Goal: Task Accomplishment & Management: Use online tool/utility

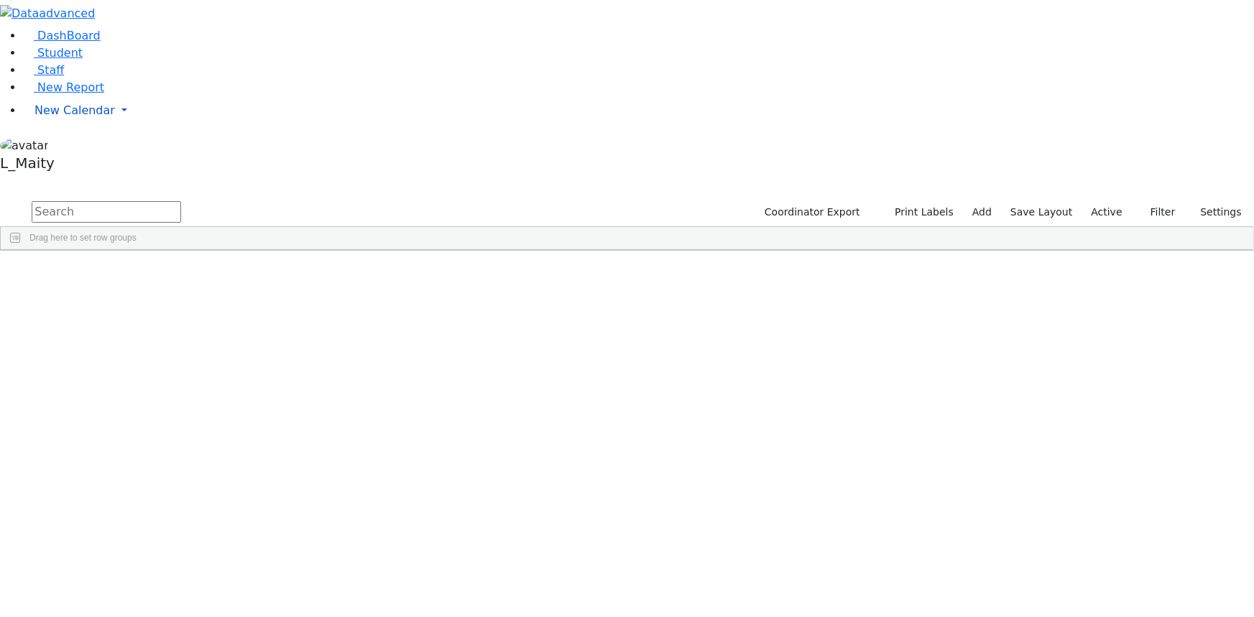
click at [65, 117] on span "New Calendar" at bounding box center [74, 110] width 80 height 14
click at [70, 146] on span "Calendar" at bounding box center [57, 139] width 52 height 14
click at [83, 117] on span "New Calendar" at bounding box center [74, 110] width 80 height 14
click at [62, 146] on span "Calendar" at bounding box center [57, 139] width 52 height 14
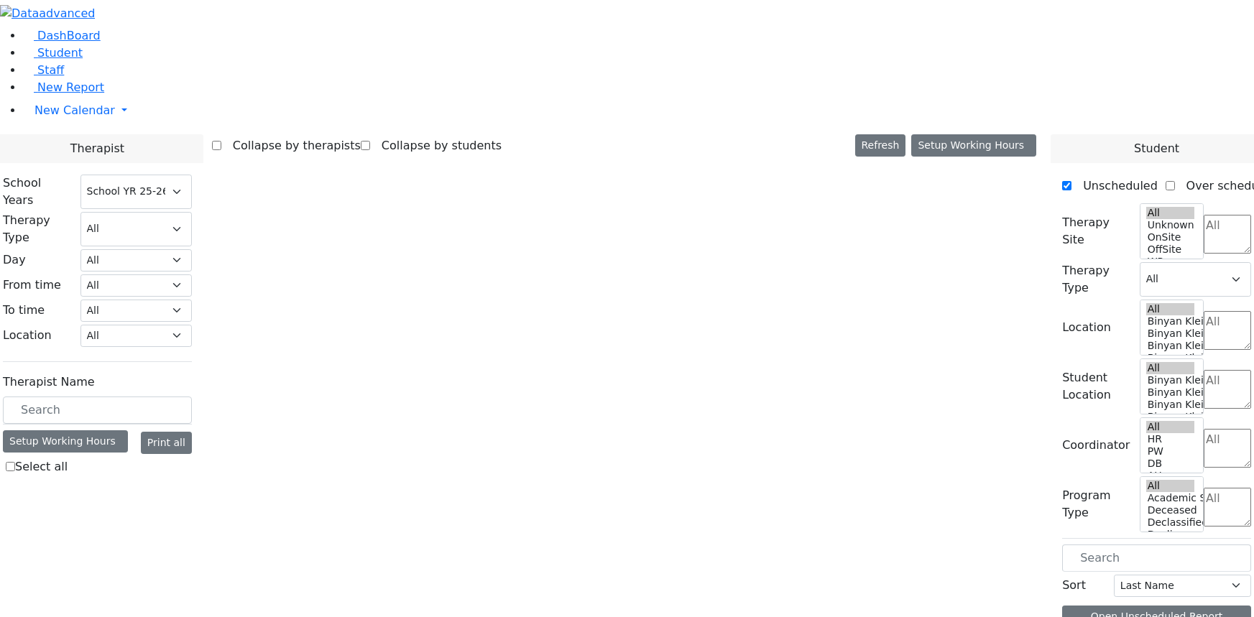
select select "212"
select select "2"
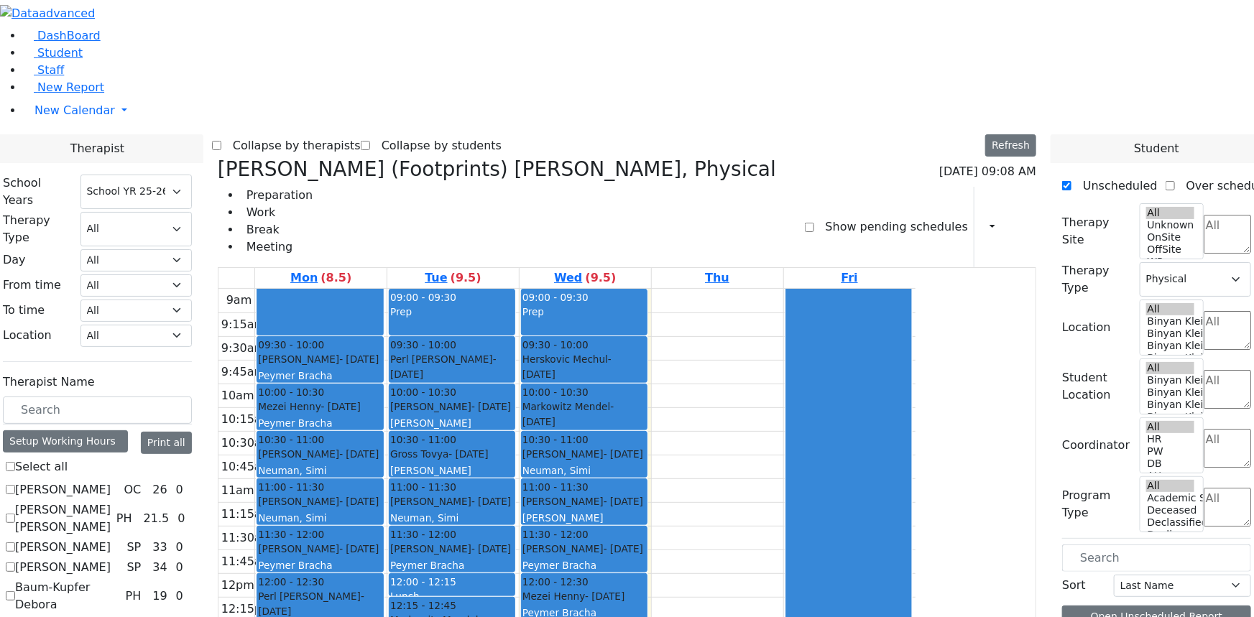
scroll to position [718, 0]
checkbox input "true"
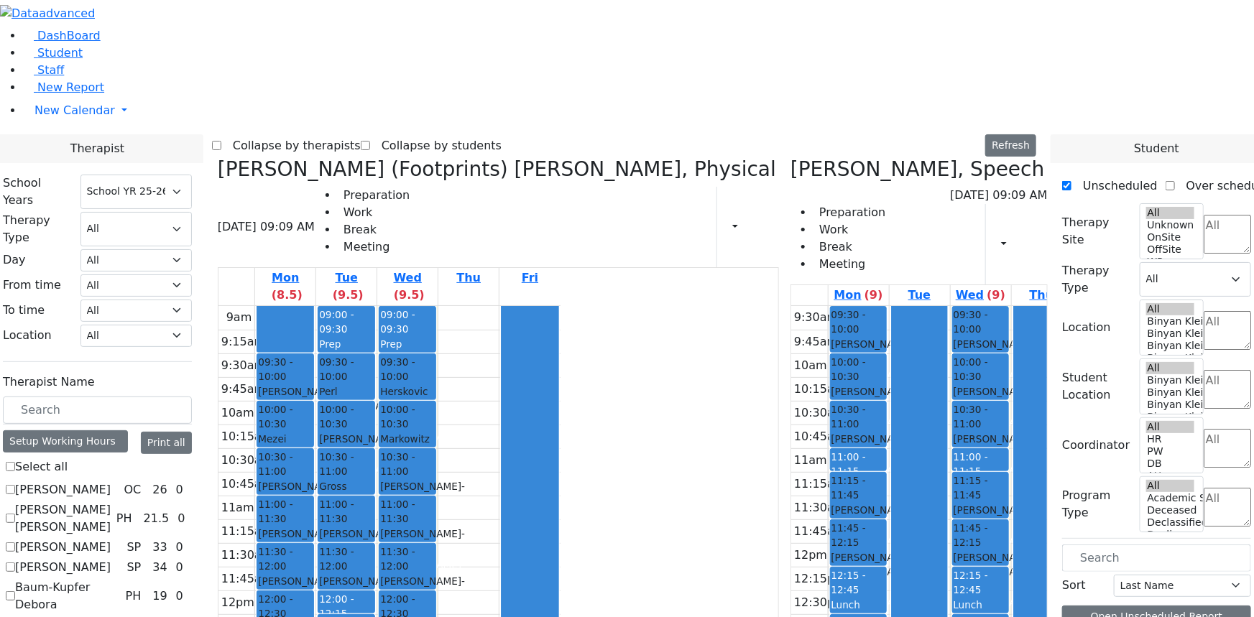
click at [218, 157] on icon at bounding box center [218, 169] width 0 height 24
select select "3"
checkbox input "false"
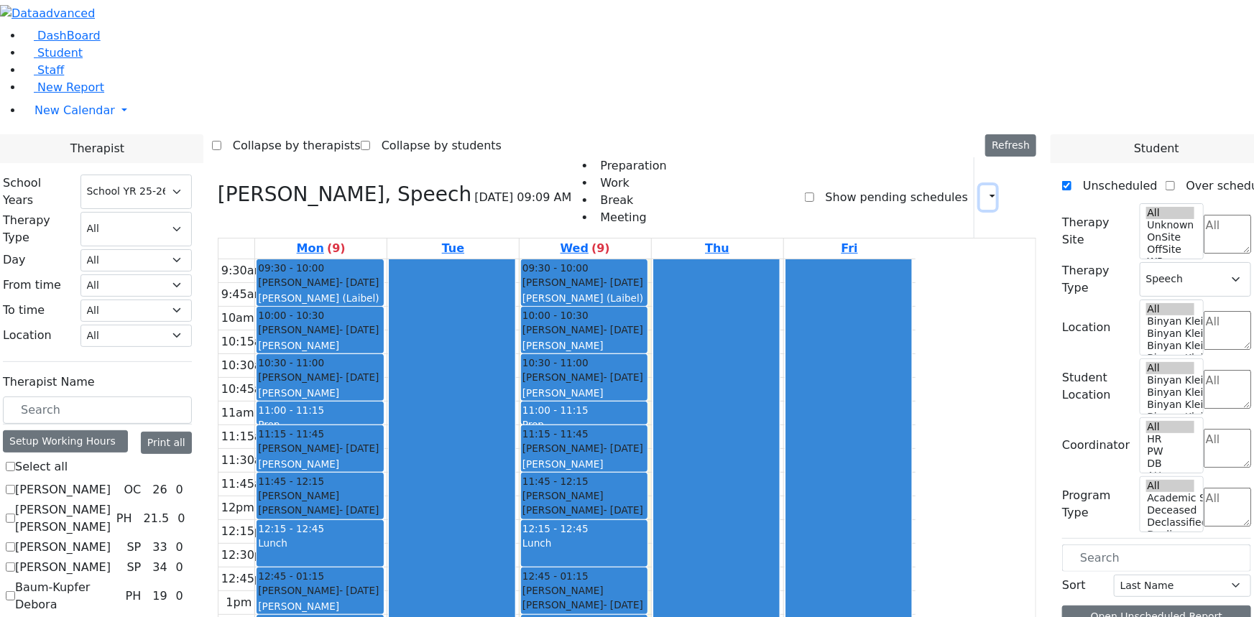
click at [983, 190] on icon "button" at bounding box center [983, 197] width 0 height 14
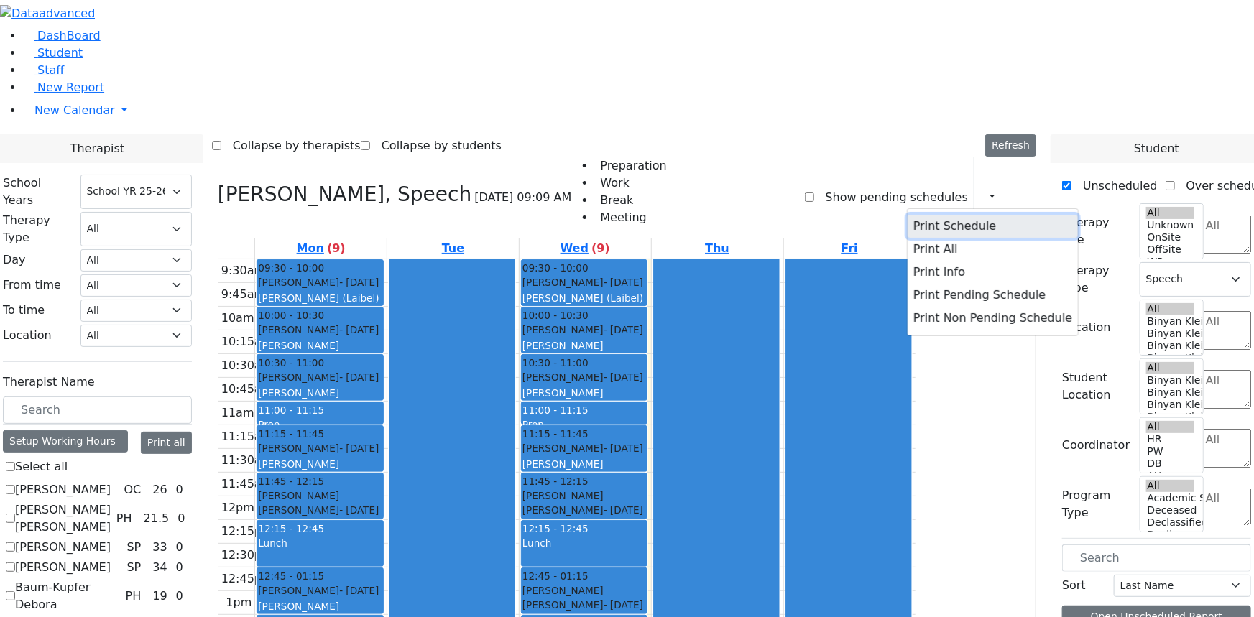
click at [910, 215] on button "Print Schedule" at bounding box center [992, 226] width 170 height 23
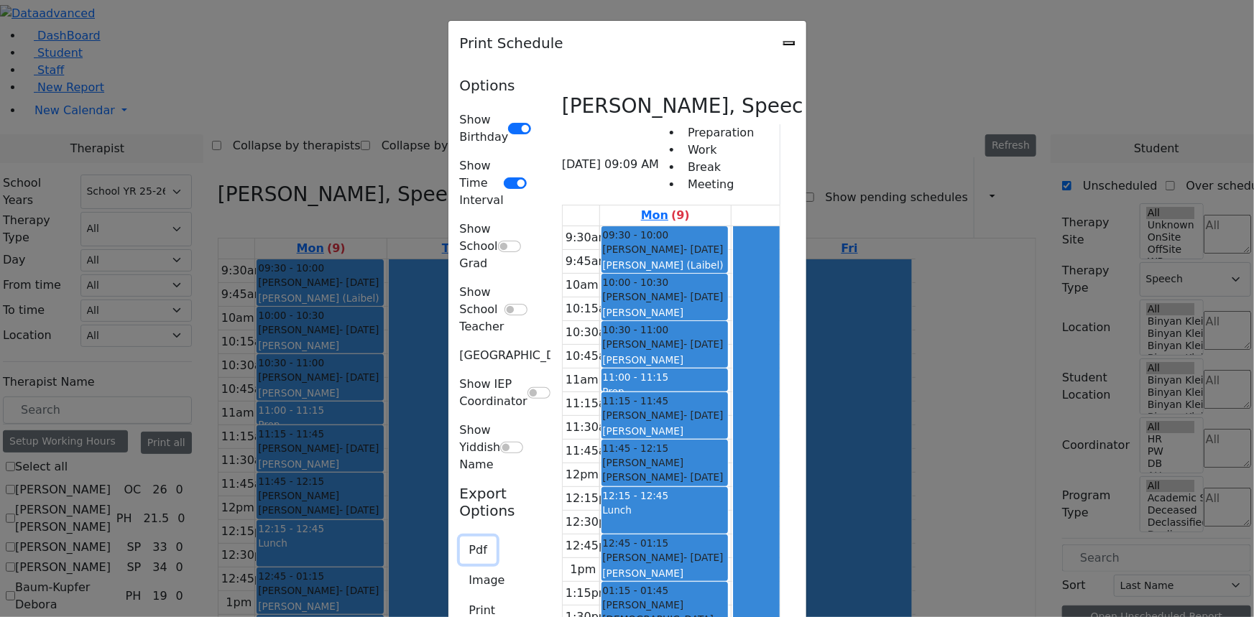
click at [460, 537] on button "Pdf" at bounding box center [478, 550] width 37 height 27
